Goal: Find specific page/section: Find specific page/section

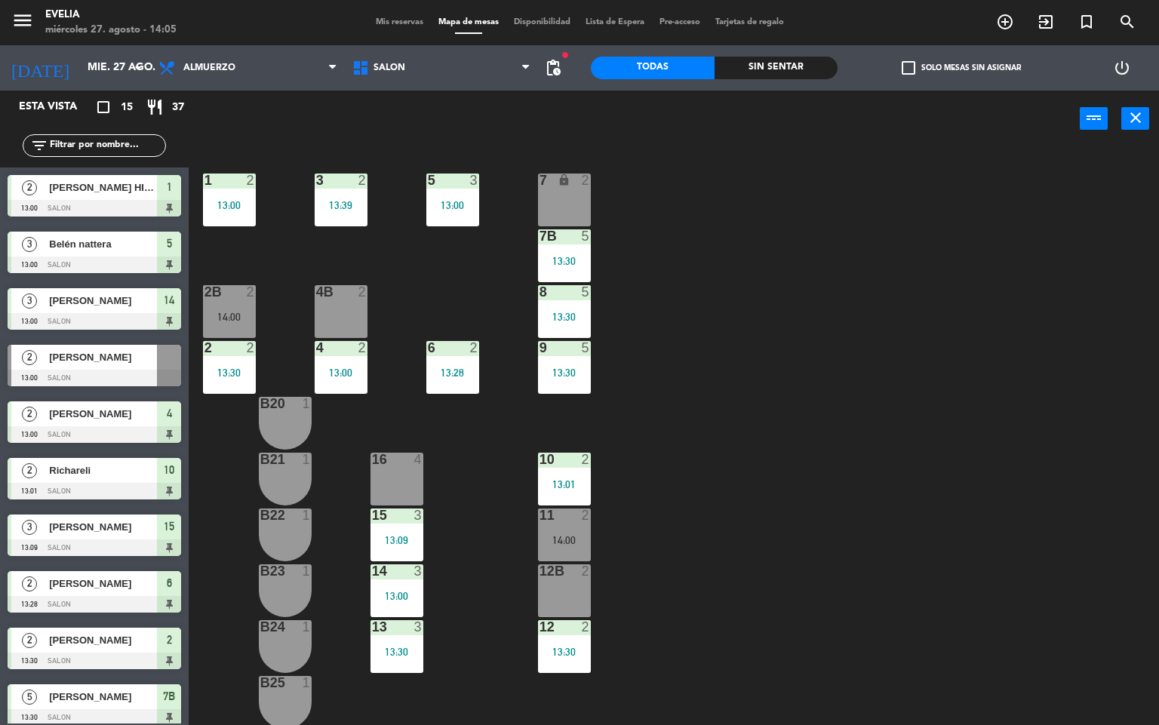
scroll to position [447, 0]
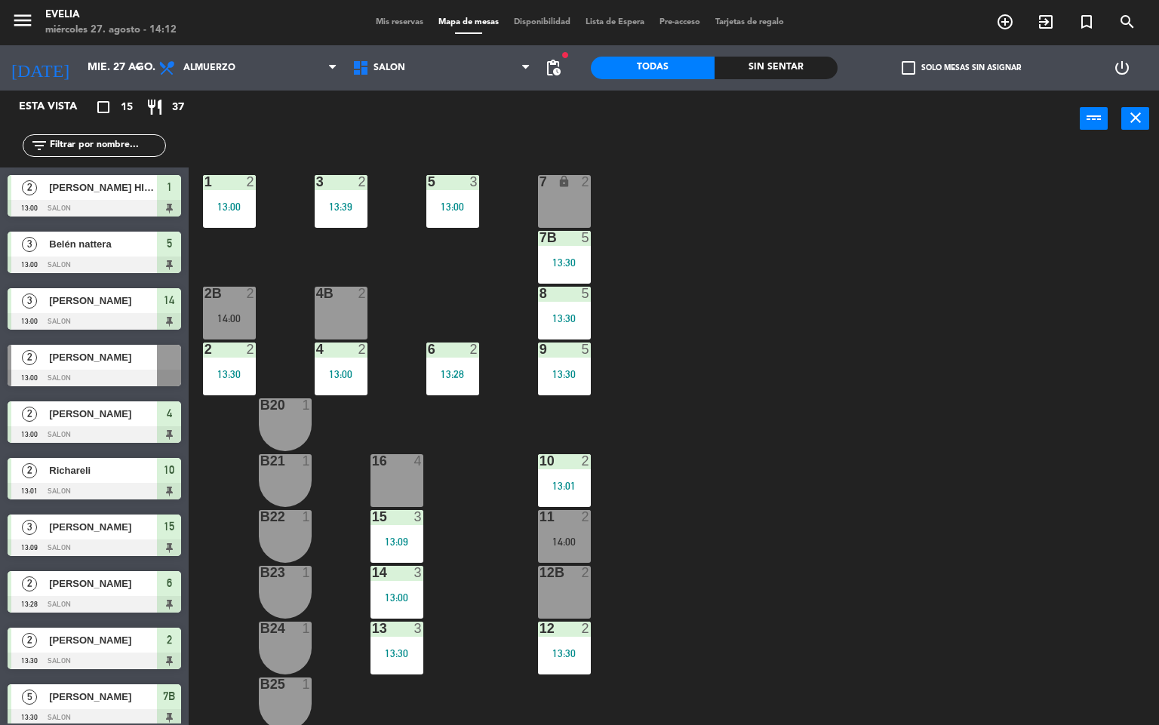
click at [793, 501] on div "34 2 33B 2 33 2 44 lock 1 32B 2 32 2 43 lock 1 31B 2 31 2 42 lock 1 30B lock 2 …" at bounding box center [679, 437] width 959 height 578
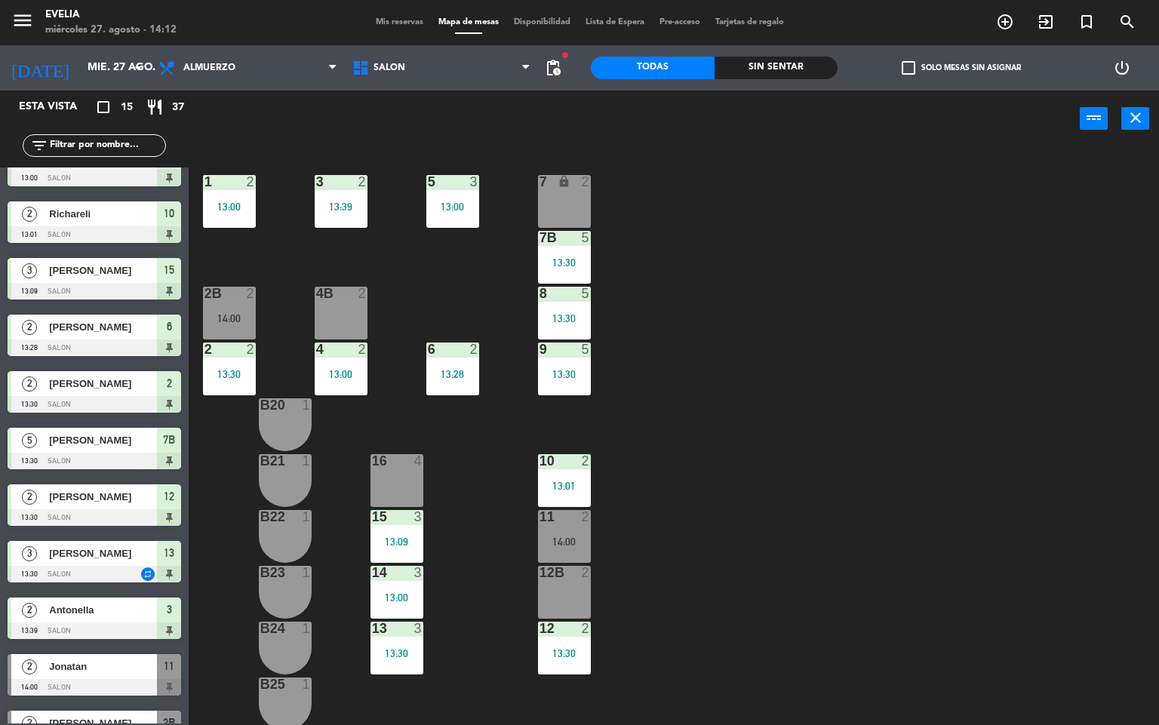
scroll to position [293, 0]
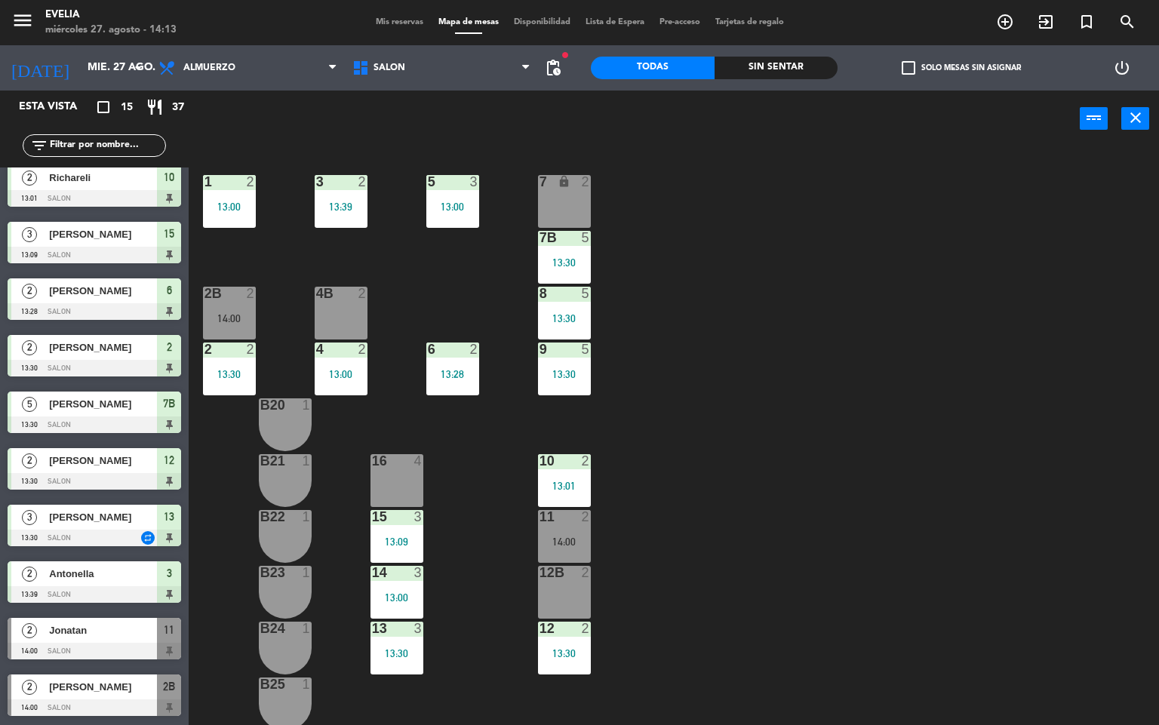
click at [929, 306] on div "34 2 33B 2 33 2 44 lock 1 32B 2 32 2 43 lock 1 31B 2 31 2 42 lock 1 30B lock 2 …" at bounding box center [679, 437] width 959 height 578
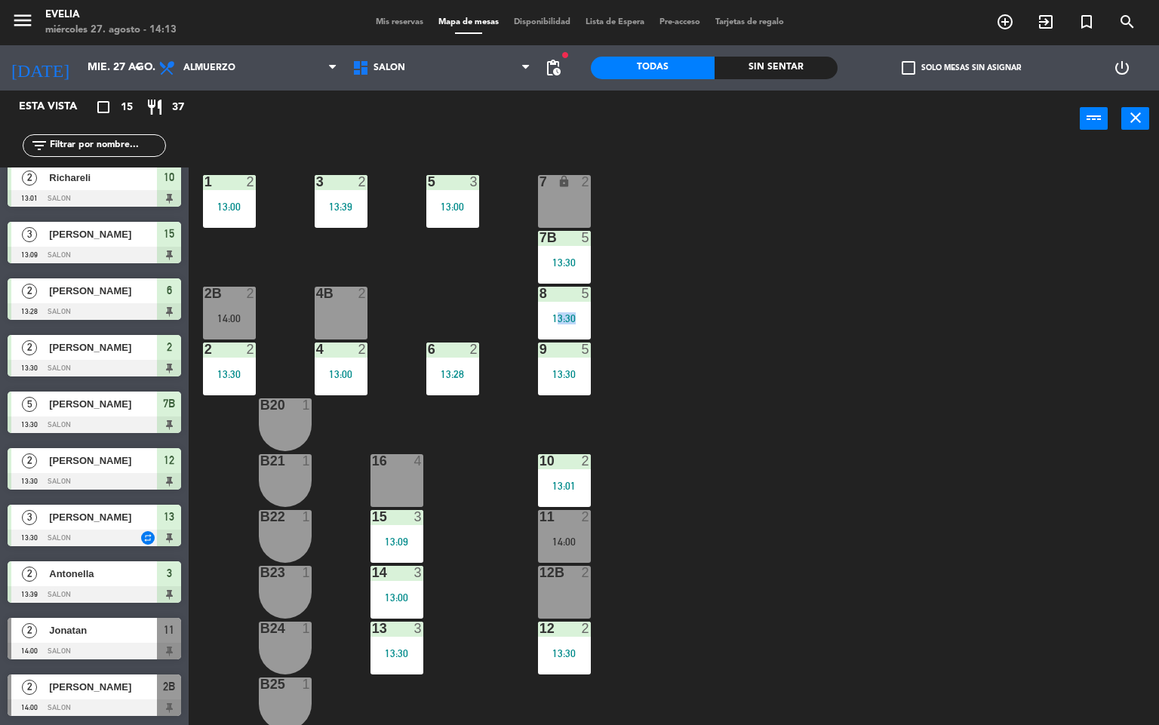
click at [929, 306] on div "34 2 33B 2 33 2 44 lock 1 32B 2 32 2 43 lock 1 31B 2 31 2 42 lock 1 30B lock 2 …" at bounding box center [679, 437] width 959 height 578
click at [901, 269] on div "34 2 33B 2 33 2 44 lock 1 32B 2 32 2 43 lock 1 31B 2 31 2 42 lock 1 30B lock 2 …" at bounding box center [679, 437] width 959 height 578
